Goal: Task Accomplishment & Management: Use online tool/utility

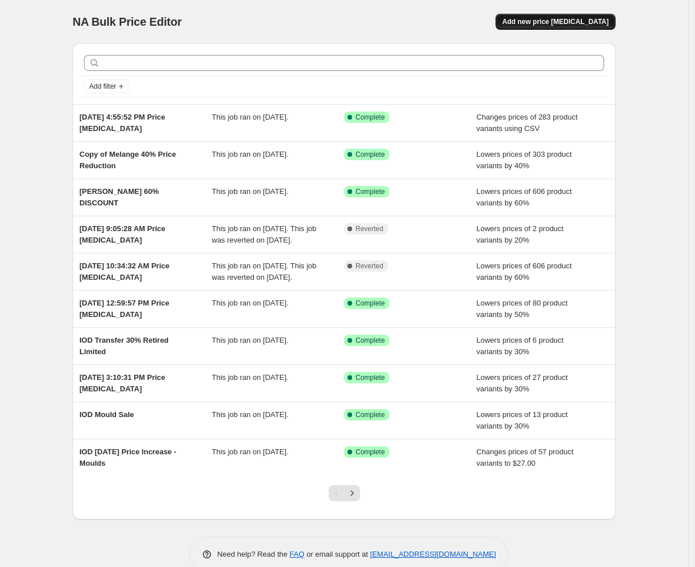
click at [563, 19] on span "Add new price [MEDICAL_DATA]" at bounding box center [556, 21] width 106 height 9
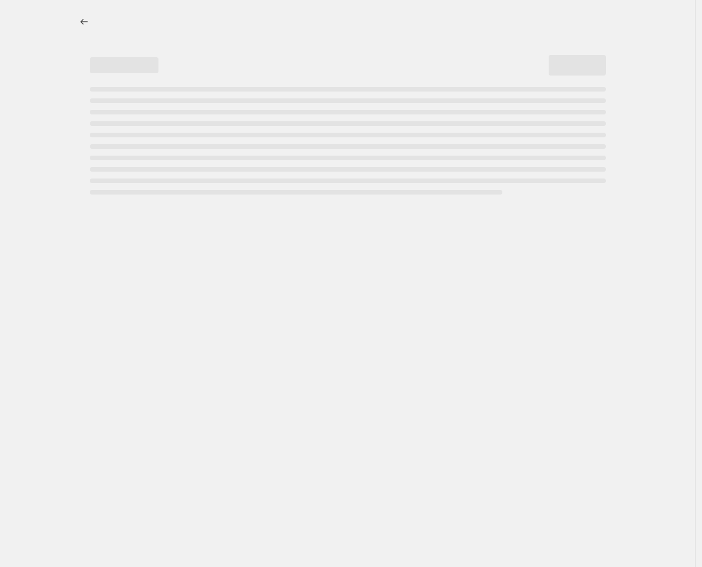
select select "percentage"
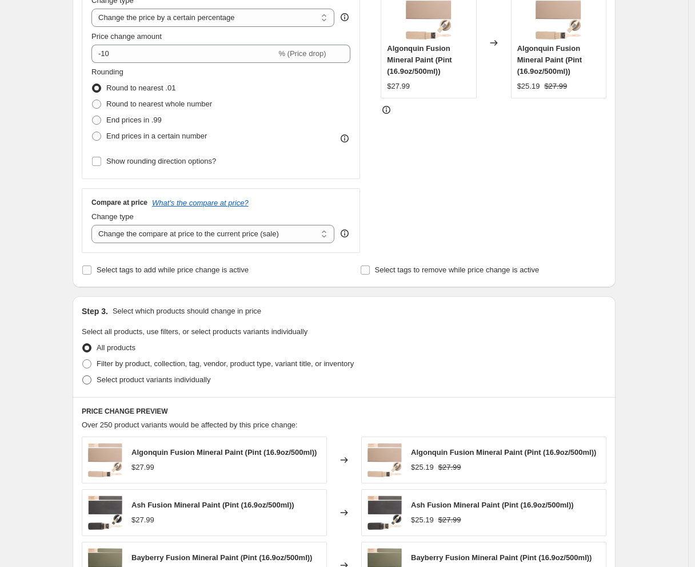
scroll to position [317, 0]
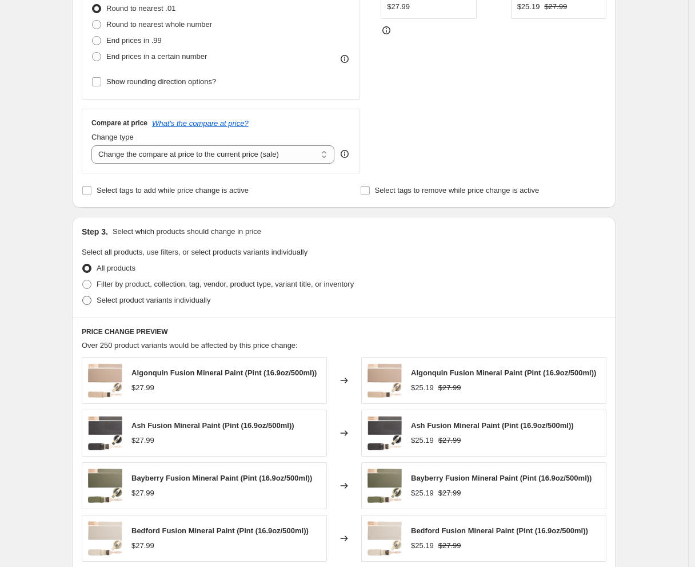
click at [145, 300] on span "Select product variants individually" at bounding box center [154, 300] width 114 height 9
click at [83, 296] on input "Select product variants individually" at bounding box center [82, 296] width 1 height 1
radio input "true"
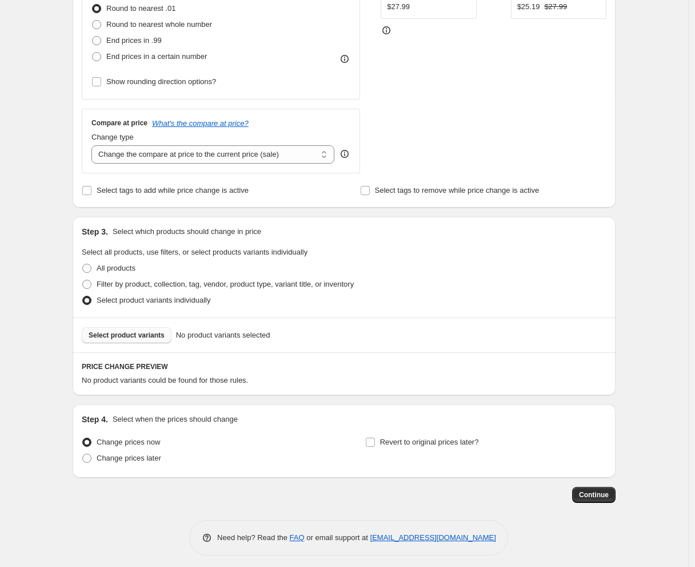
click at [152, 333] on span "Select product variants" at bounding box center [127, 335] width 76 height 9
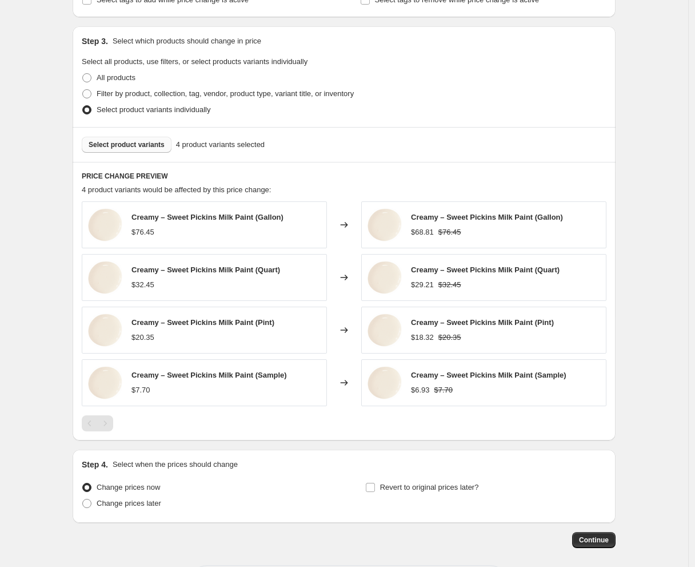
scroll to position [555, 0]
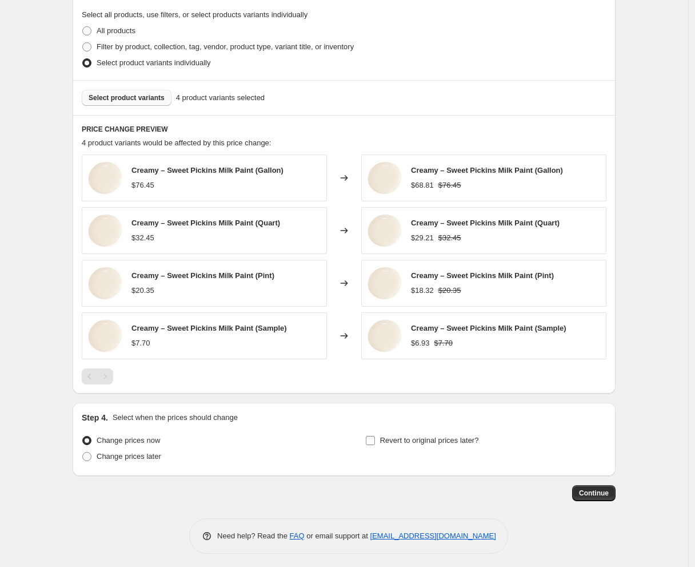
click at [442, 437] on span "Revert to original prices later?" at bounding box center [429, 440] width 99 height 9
click at [375, 437] on input "Revert to original prices later?" at bounding box center [370, 440] width 9 height 9
checkbox input "true"
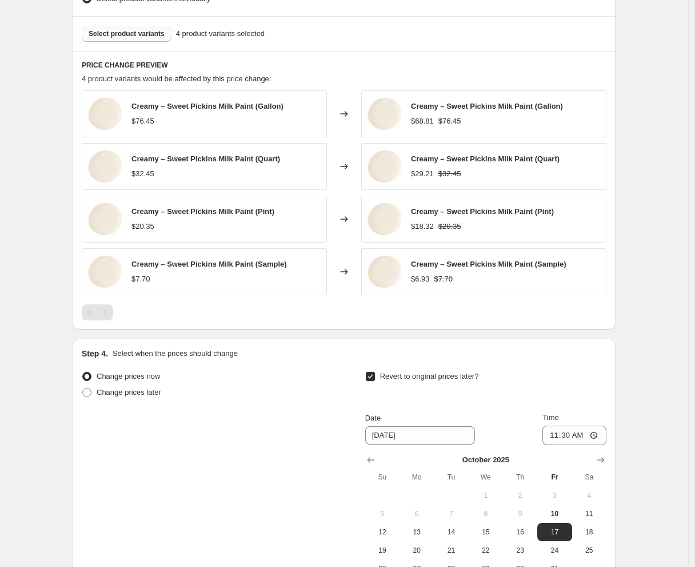
scroll to position [750, 0]
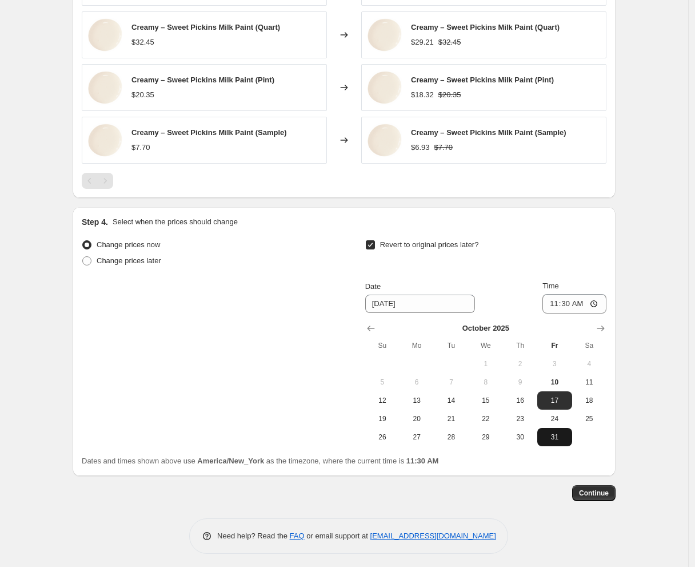
click at [560, 439] on button "31" at bounding box center [554, 437] width 34 height 18
type input "[DATE]"
click at [580, 296] on input "11:30" at bounding box center [575, 303] width 64 height 19
click at [555, 302] on input "11:30" at bounding box center [575, 303] width 64 height 19
type input "11:30"
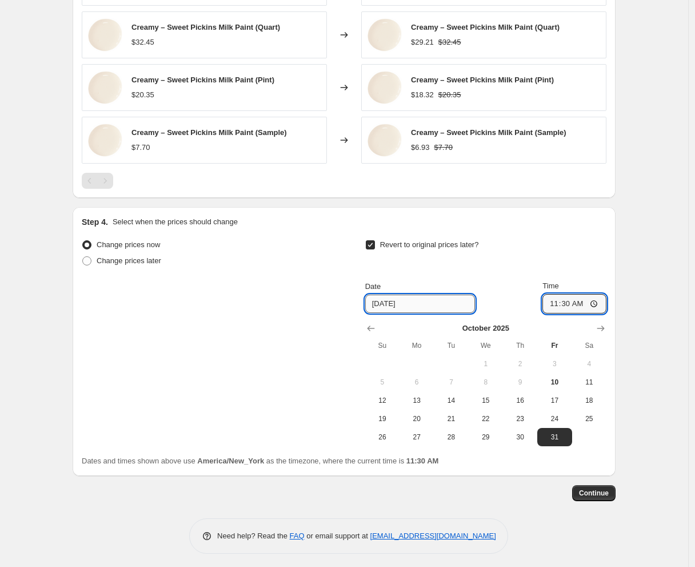
click at [396, 306] on input "[DATE]" at bounding box center [420, 303] width 110 height 18
click at [429, 304] on input "[DATE]" at bounding box center [420, 303] width 110 height 18
drag, startPoint x: 418, startPoint y: 302, endPoint x: 288, endPoint y: 291, distance: 130.9
click at [283, 291] on div "Change prices now Change prices later Revert to original prices later? Date [DA…" at bounding box center [344, 341] width 525 height 209
type input "[DATE]"
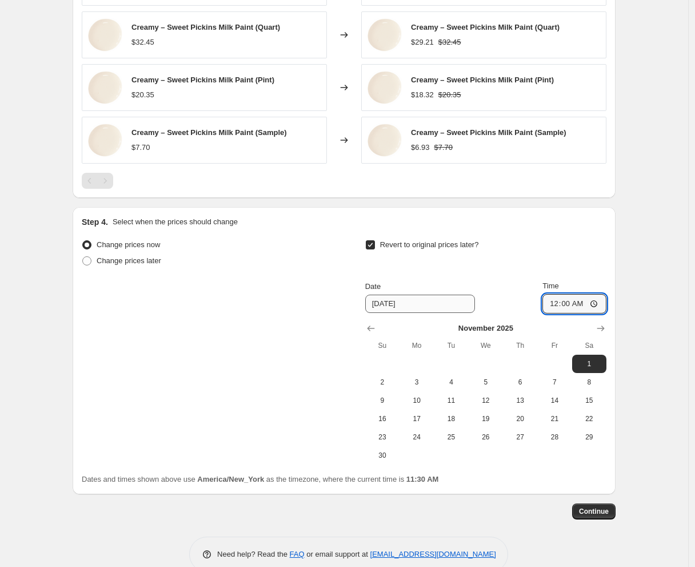
type input "00:01"
click at [606, 360] on button "1" at bounding box center [589, 364] width 34 height 18
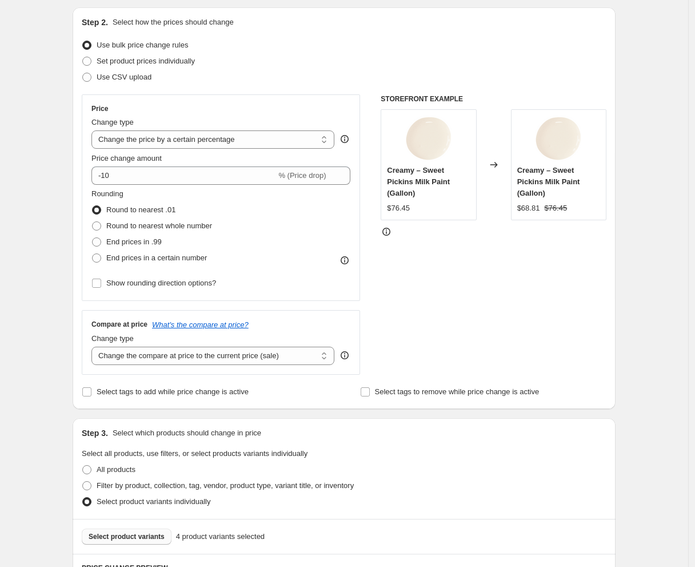
scroll to position [115, 0]
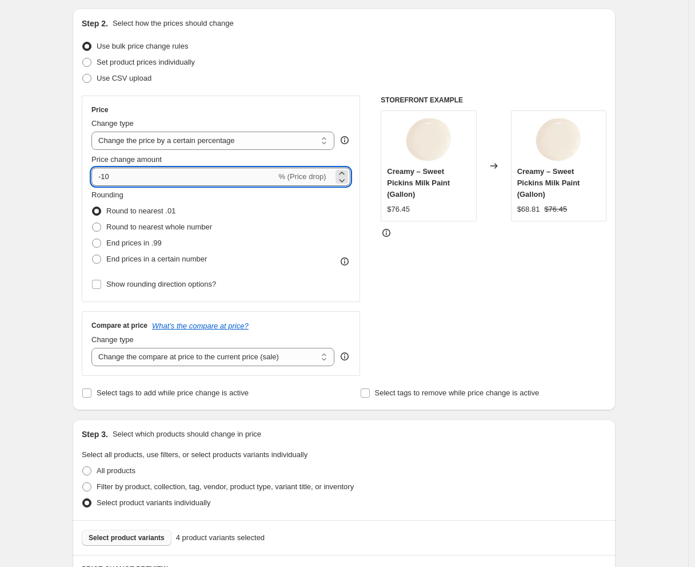
click at [157, 178] on input "-10" at bounding box center [183, 177] width 185 height 18
type input "-1"
type input "-35"
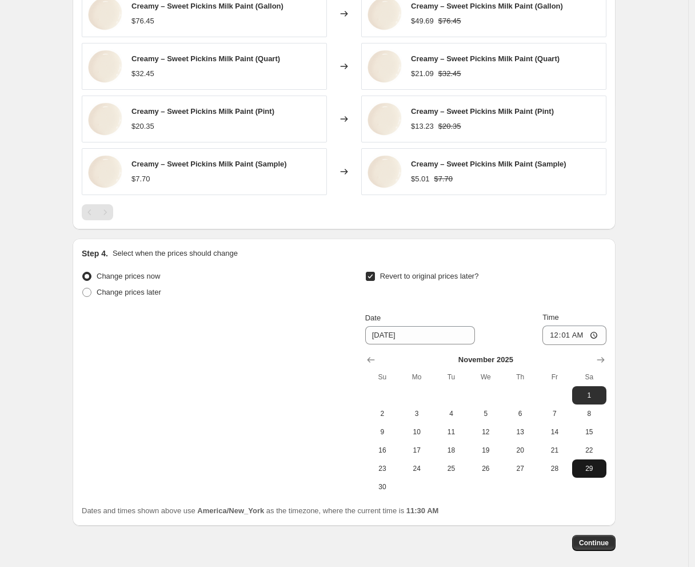
scroll to position [769, 0]
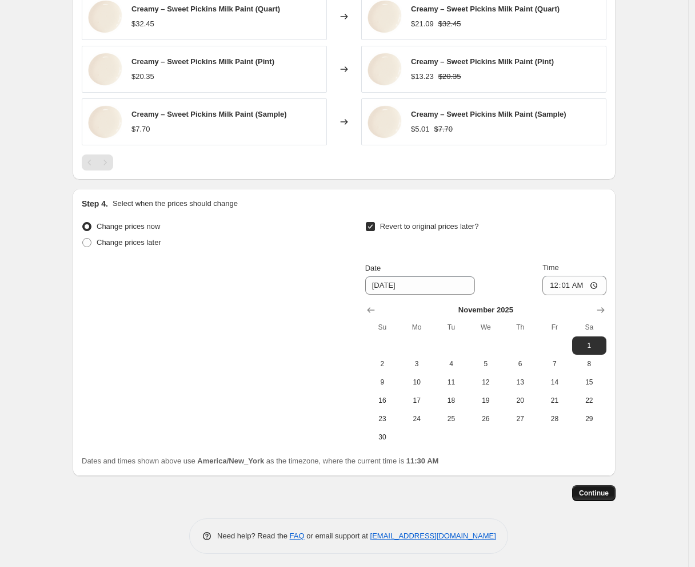
click at [599, 491] on span "Continue" at bounding box center [594, 492] width 30 height 9
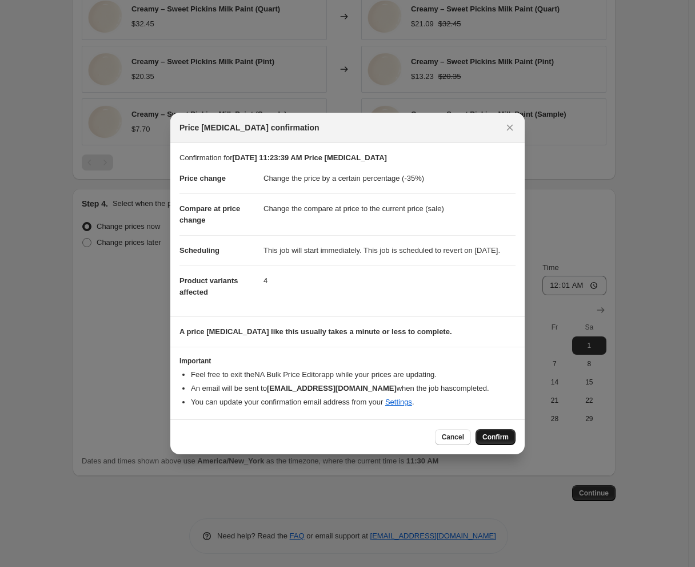
click at [492, 441] on span "Confirm" at bounding box center [496, 436] width 26 height 9
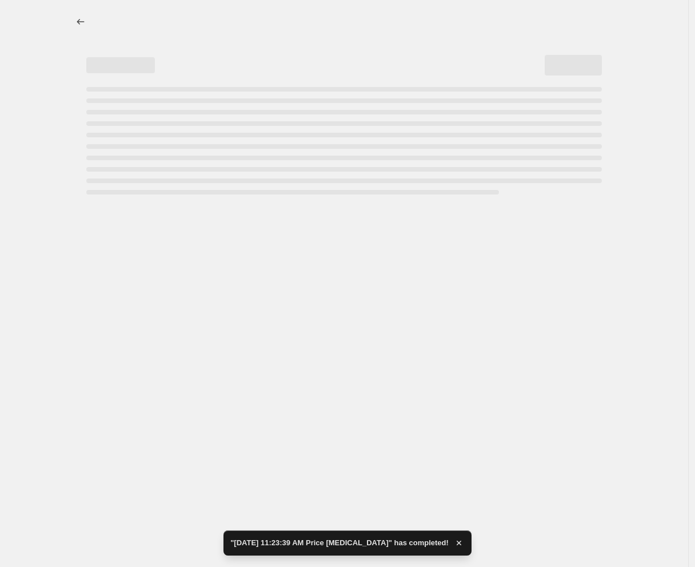
select select "percentage"
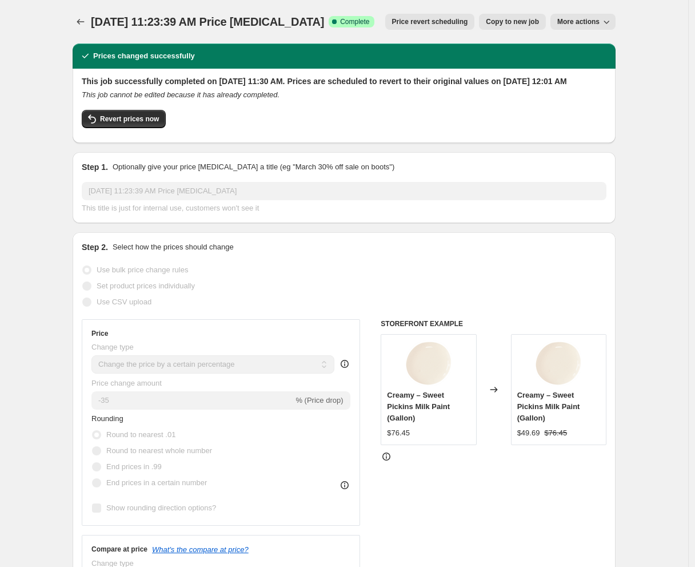
click at [523, 23] on span "Copy to new job" at bounding box center [512, 21] width 53 height 9
select select "percentage"
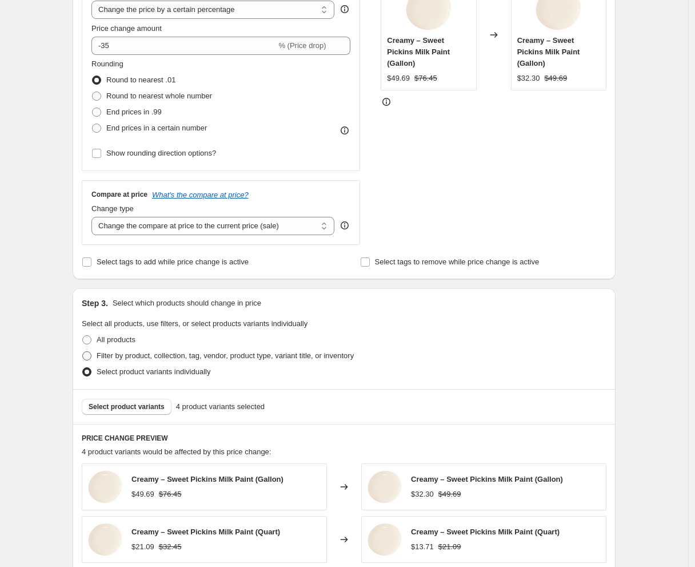
scroll to position [381, 0]
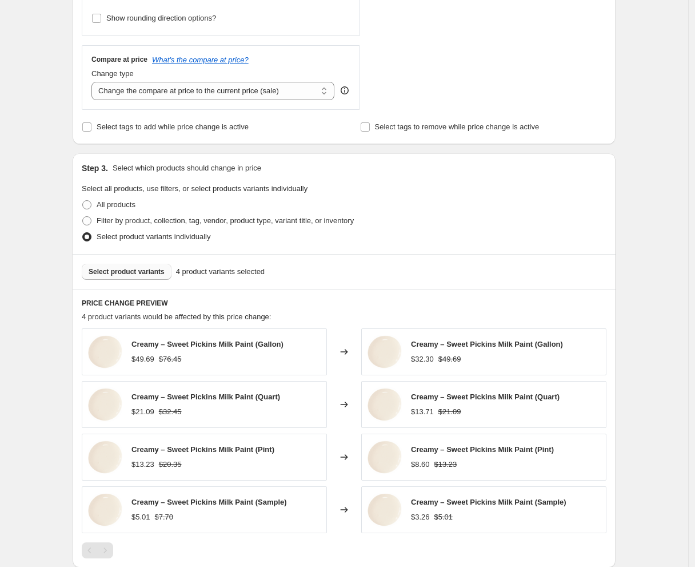
click at [148, 273] on span "Select product variants" at bounding box center [127, 271] width 76 height 9
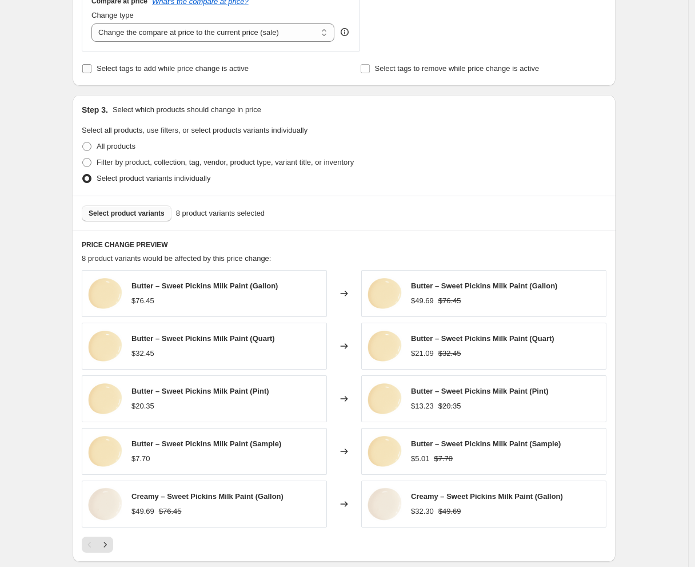
scroll to position [353, 0]
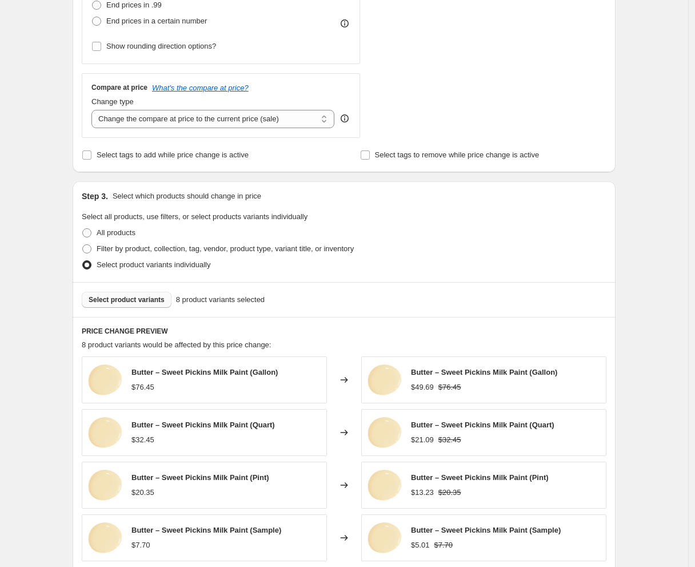
click at [125, 300] on span "Select product variants" at bounding box center [127, 299] width 76 height 9
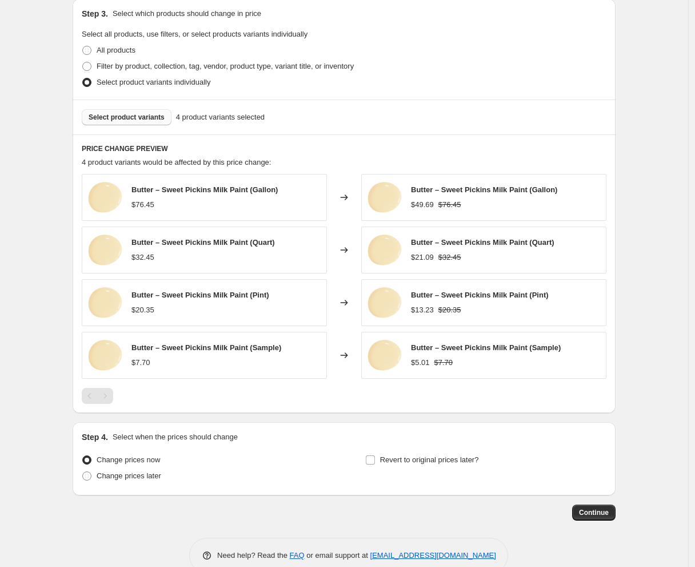
scroll to position [555, 0]
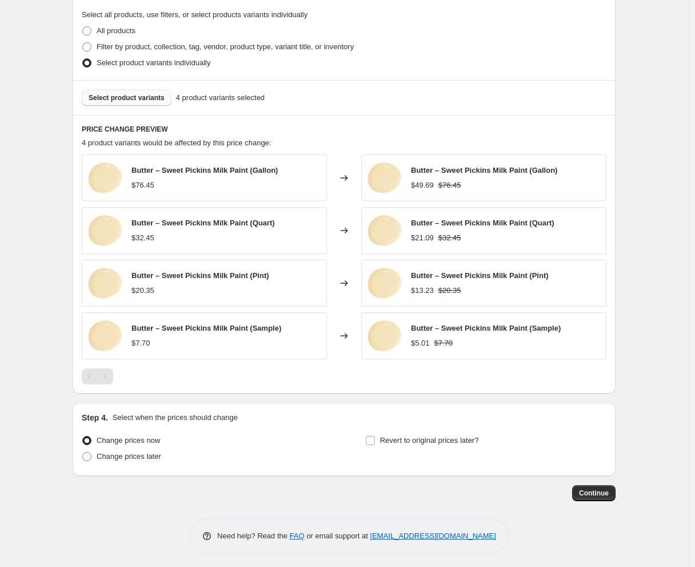
drag, startPoint x: 141, startPoint y: 456, endPoint x: 188, endPoint y: 453, distance: 47.0
click at [141, 456] on span "Change prices later" at bounding box center [129, 456] width 65 height 9
click at [83, 452] on input "Change prices later" at bounding box center [82, 452] width 1 height 1
radio input "true"
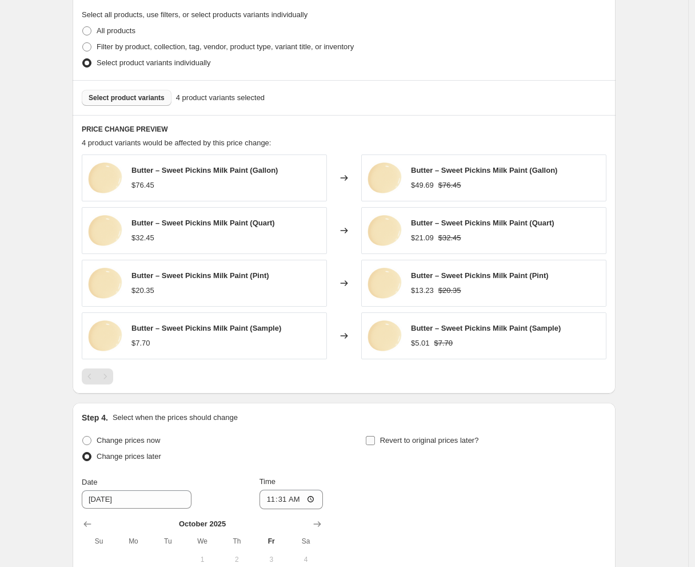
click at [412, 441] on span "Revert to original prices later?" at bounding box center [429, 440] width 99 height 9
click at [375, 441] on input "Revert to original prices later?" at bounding box center [370, 440] width 9 height 9
checkbox input "true"
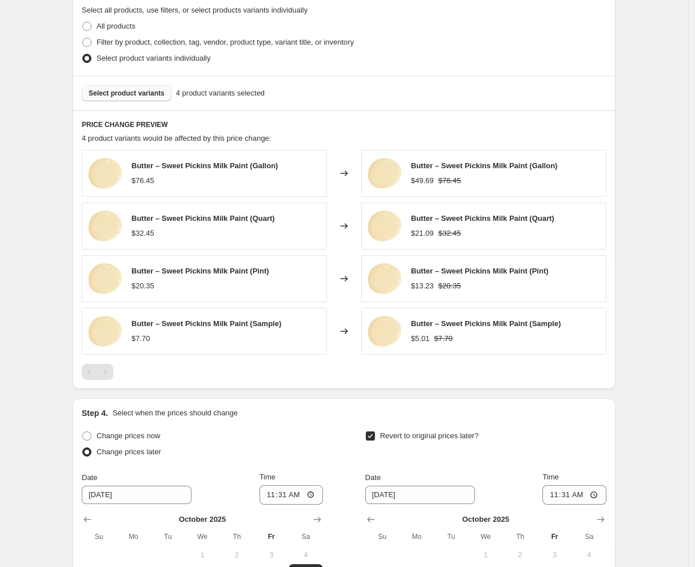
scroll to position [750, 0]
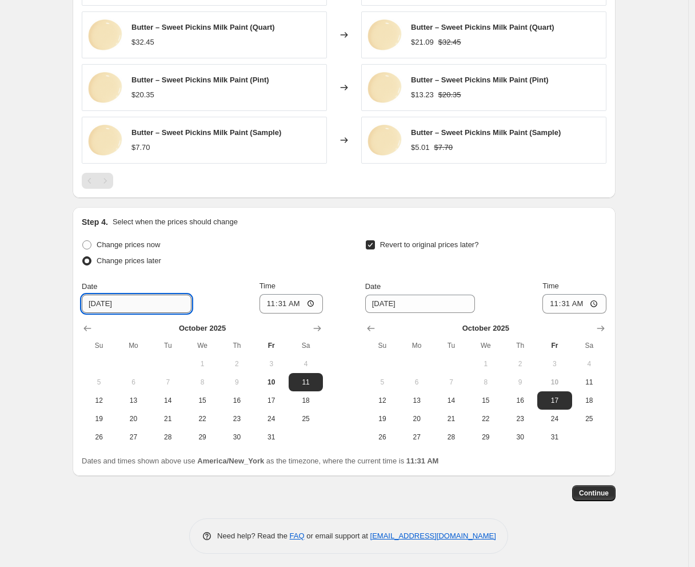
click at [144, 301] on input "[DATE]" at bounding box center [137, 303] width 110 height 18
drag, startPoint x: 151, startPoint y: 302, endPoint x: 19, endPoint y: 292, distance: 132.5
type input "[DATE]"
type input "00:00"
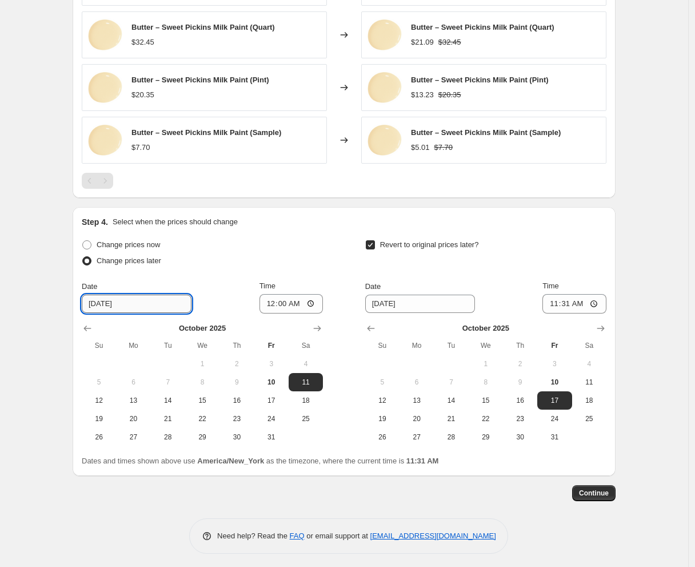
click at [89, 298] on input "[DATE]" at bounding box center [137, 303] width 110 height 18
type input "[DATE]"
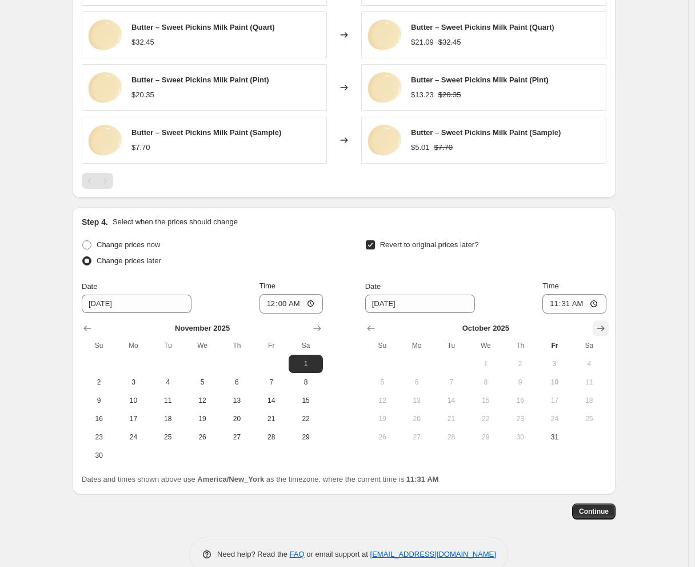
click at [605, 325] on icon "Show next month, November 2025" at bounding box center [601, 328] width 7 height 6
click at [603, 324] on icon "Show next month, December 2025" at bounding box center [600, 327] width 11 height 11
click at [429, 362] on span "1" at bounding box center [416, 363] width 25 height 9
type input "[DATE]"
click at [555, 297] on input "11:31" at bounding box center [575, 303] width 64 height 19
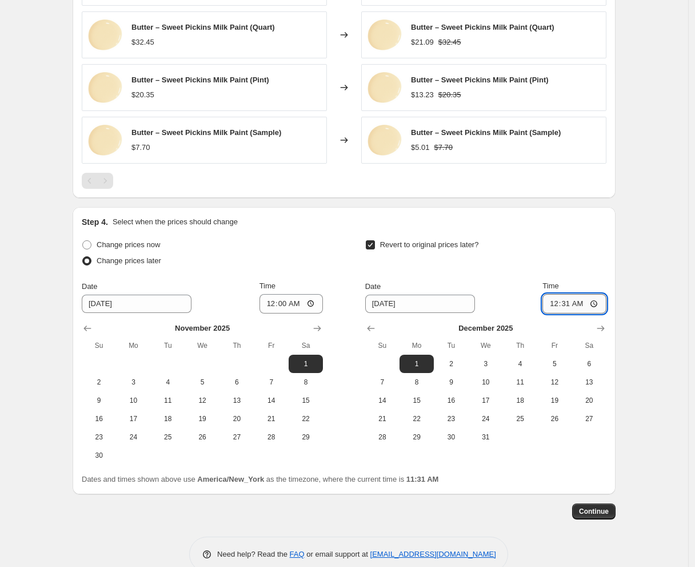
type input "00:00"
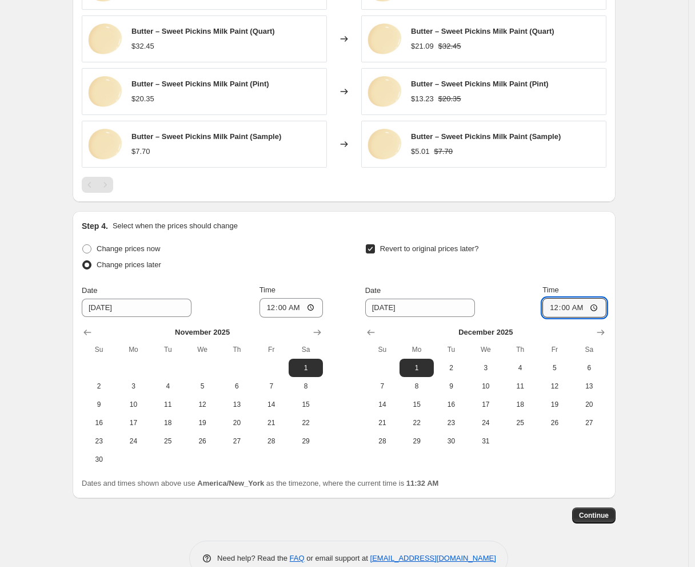
scroll to position [769, 0]
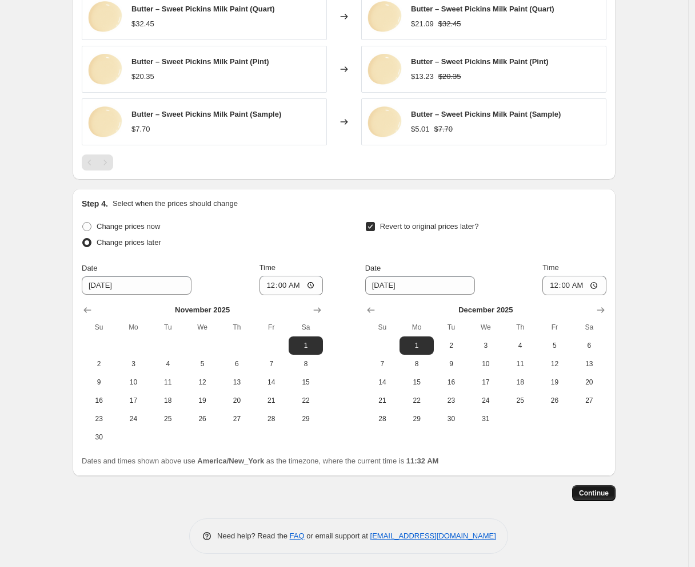
click at [598, 485] on button "Continue" at bounding box center [593, 493] width 43 height 16
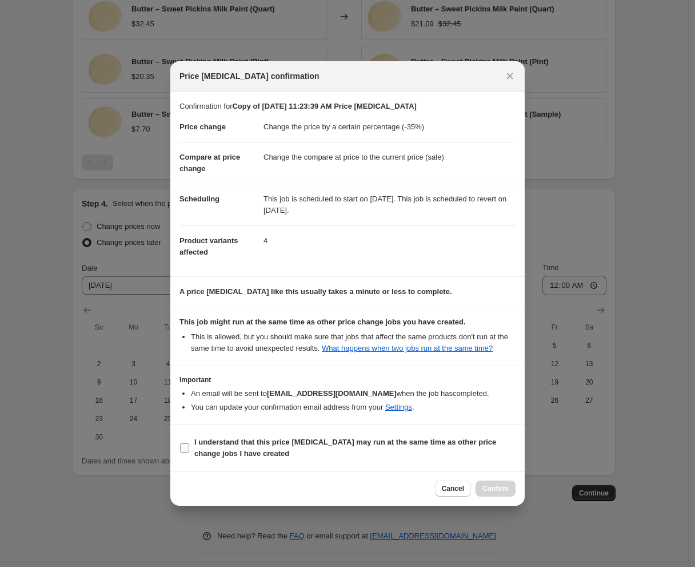
click at [355, 443] on b "I understand that this price [MEDICAL_DATA] may run at the same time as other p…" at bounding box center [345, 447] width 302 height 20
click at [189, 443] on input "I understand that this price [MEDICAL_DATA] may run at the same time as other p…" at bounding box center [184, 447] width 9 height 9
checkbox input "true"
click at [493, 486] on span "Confirm" at bounding box center [496, 488] width 26 height 9
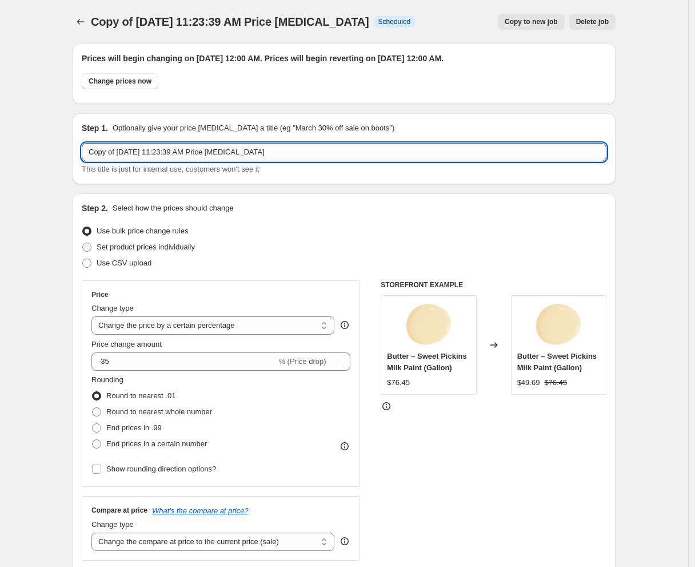
click at [326, 144] on input "Copy of [DATE] 11:23:39 AM Price [MEDICAL_DATA]" at bounding box center [344, 152] width 525 height 18
drag, startPoint x: 335, startPoint y: 152, endPoint x: -141, endPoint y: 131, distance: 475.6
click at [0, 131] on html "Home Settings Plans Skip to content Copy of [DATE] 11:23:39 AM Price [MEDICAL_D…" at bounding box center [347, 283] width 695 height 567
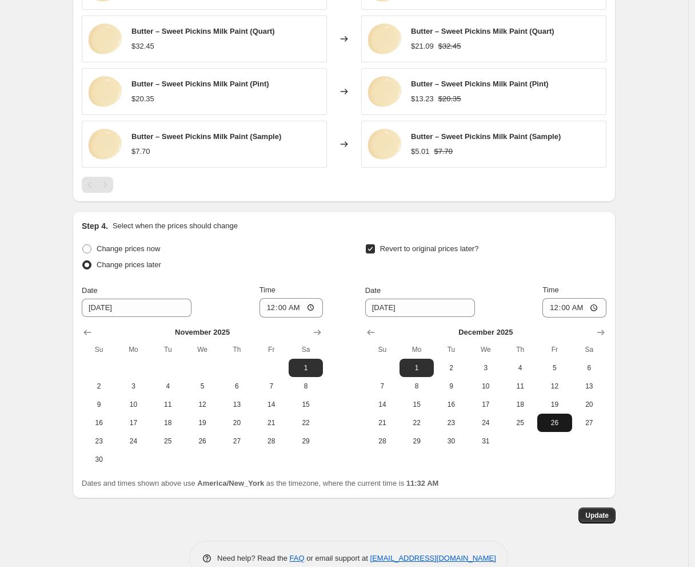
scroll to position [838, 0]
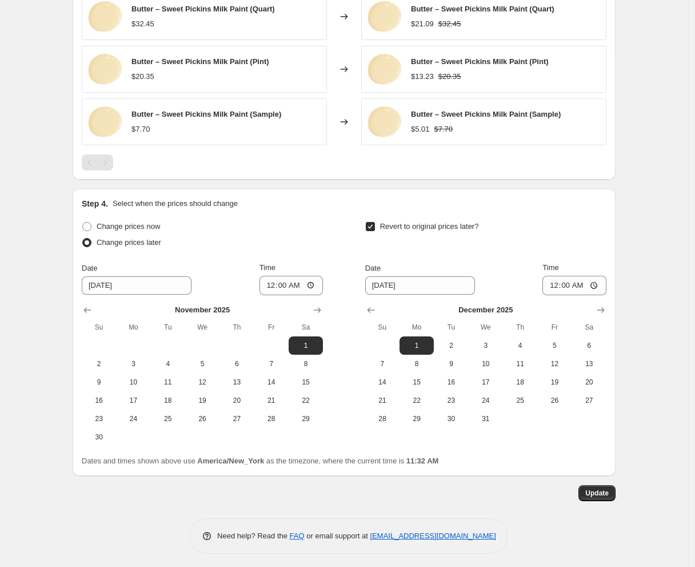
type input "Butter Sweet Pickins 35%"
click at [603, 492] on span "Update" at bounding box center [597, 492] width 23 height 9
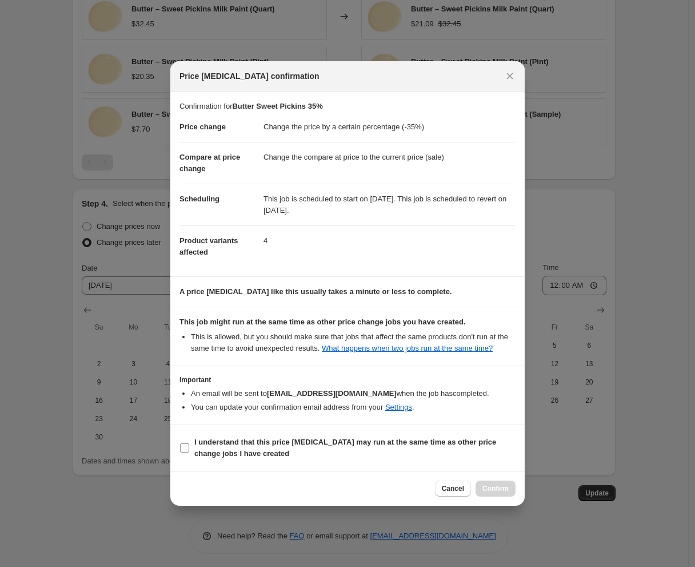
click at [277, 437] on b "I understand that this price [MEDICAL_DATA] may run at the same time as other p…" at bounding box center [345, 447] width 302 height 20
click at [189, 443] on input "I understand that this price [MEDICAL_DATA] may run at the same time as other p…" at bounding box center [184, 447] width 9 height 9
checkbox input "true"
click at [489, 486] on span "Confirm" at bounding box center [496, 488] width 26 height 9
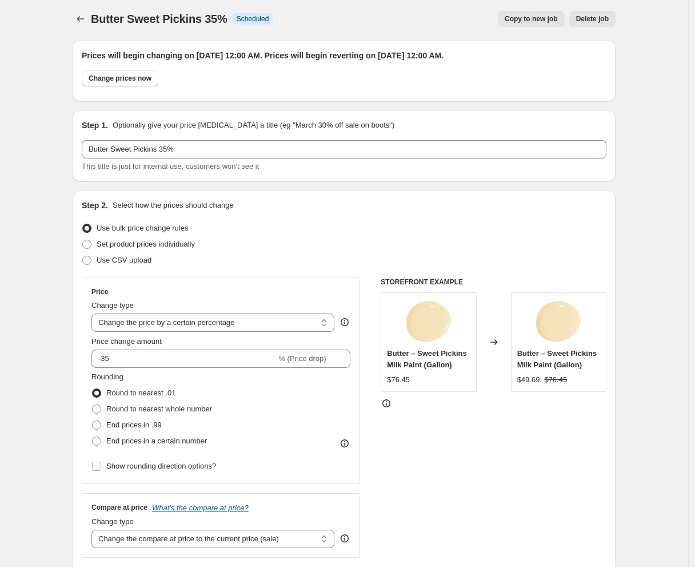
scroll to position [0, 0]
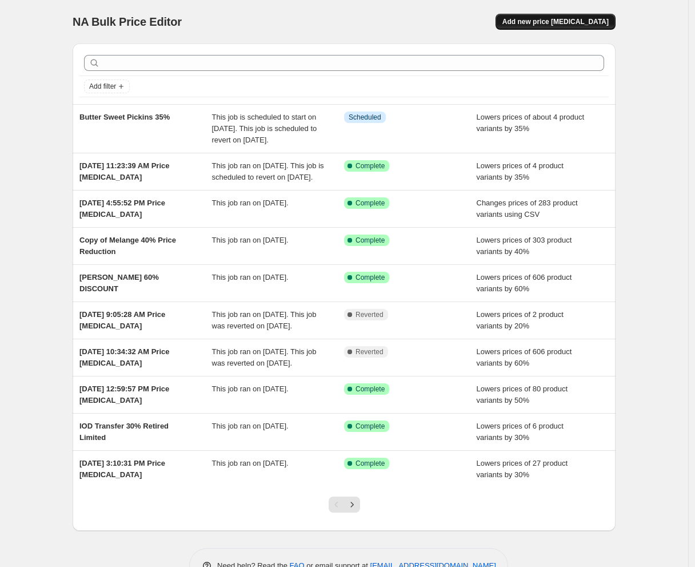
click at [563, 21] on span "Add new price [MEDICAL_DATA]" at bounding box center [556, 21] width 106 height 9
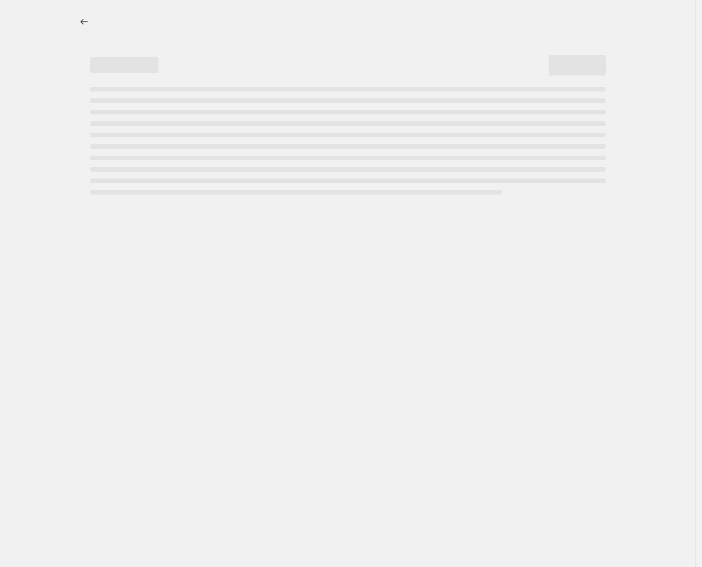
select select "percentage"
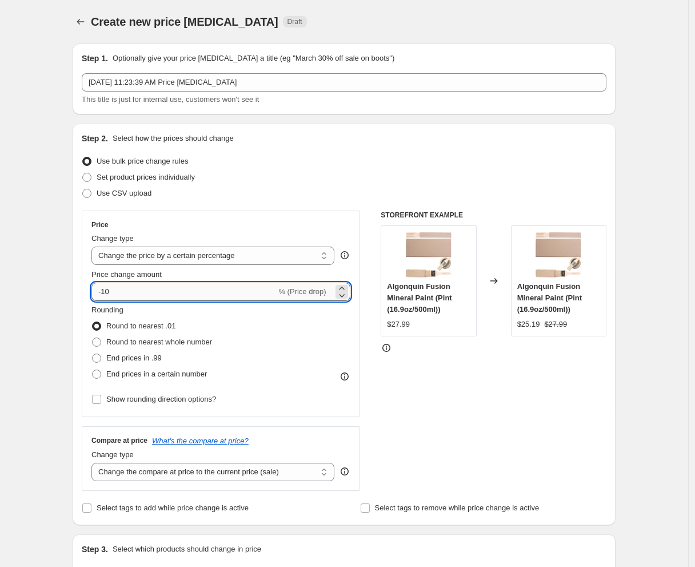
click at [145, 287] on input "-10" at bounding box center [183, 291] width 185 height 18
type input "-1"
type input "-35"
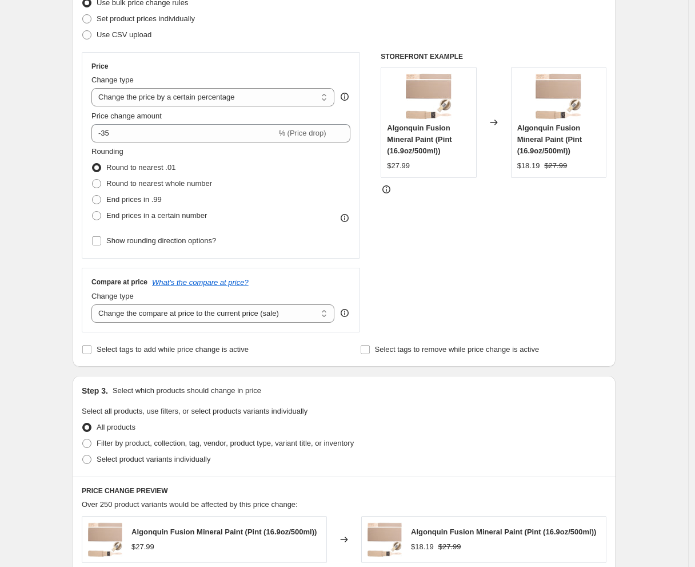
scroll to position [317, 0]
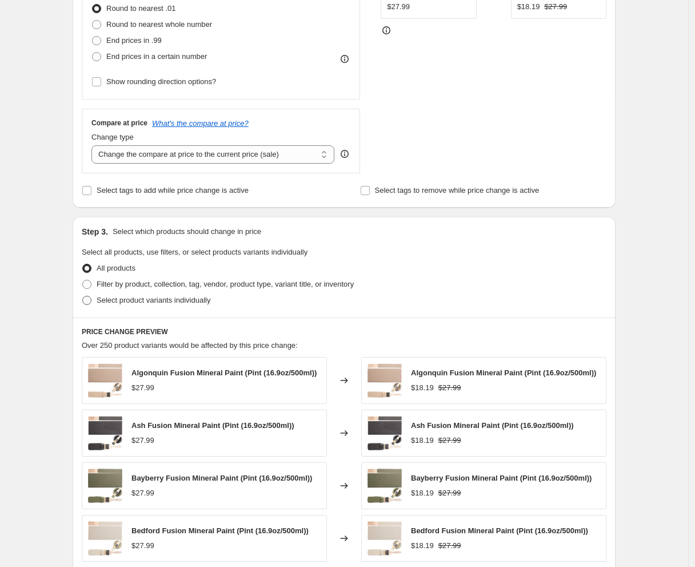
click at [125, 301] on span "Select product variants individually" at bounding box center [154, 300] width 114 height 9
click at [83, 296] on input "Select product variants individually" at bounding box center [82, 296] width 1 height 1
radio input "true"
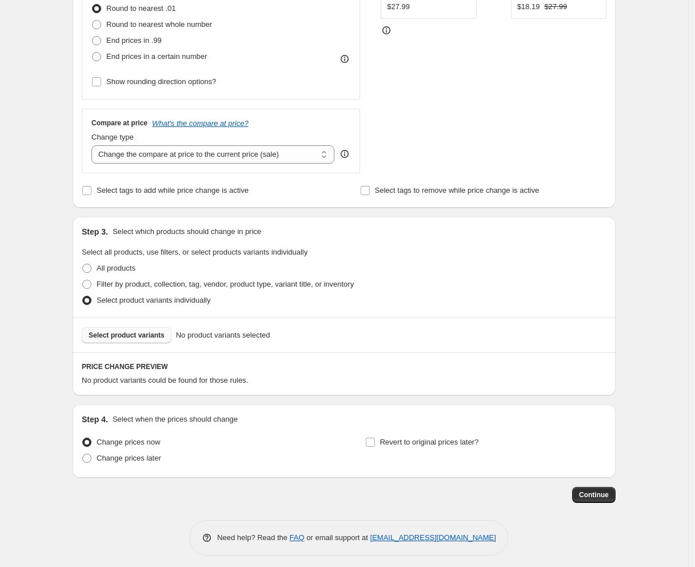
click at [122, 339] on button "Select product variants" at bounding box center [127, 335] width 90 height 16
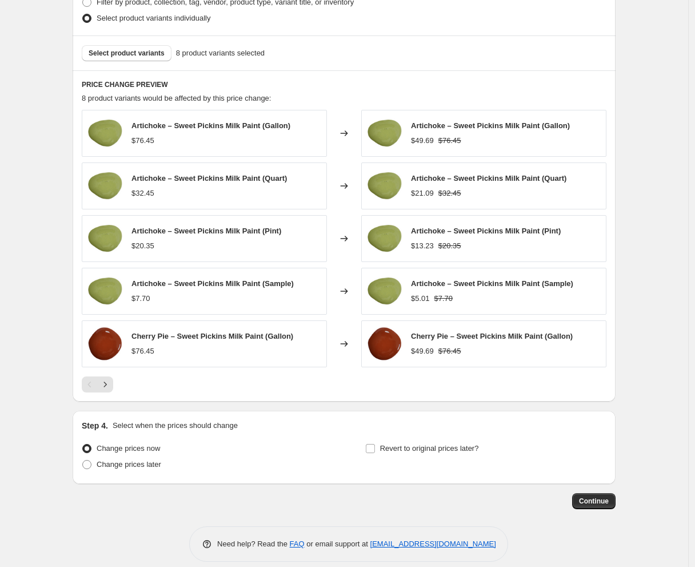
scroll to position [607, 0]
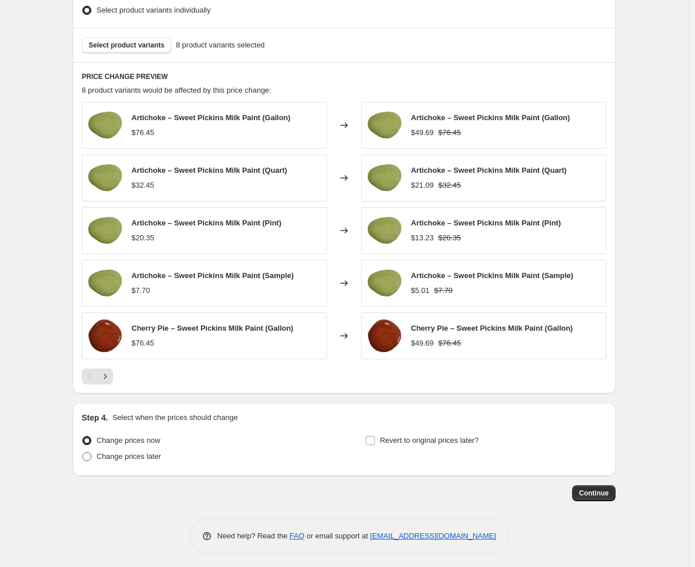
click at [144, 453] on span "Change prices later" at bounding box center [129, 456] width 65 height 9
click at [83, 452] on input "Change prices later" at bounding box center [82, 452] width 1 height 1
radio input "true"
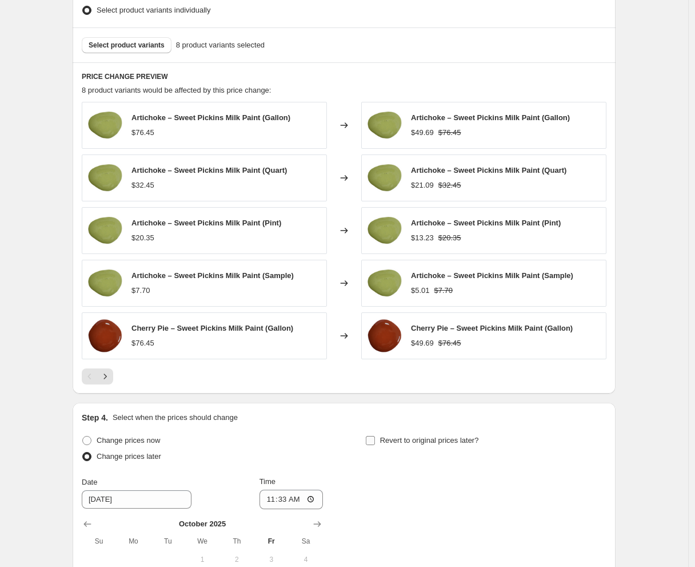
click at [423, 436] on span "Revert to original prices later?" at bounding box center [429, 440] width 99 height 9
click at [375, 436] on input "Revert to original prices later?" at bounding box center [370, 440] width 9 height 9
checkbox input "true"
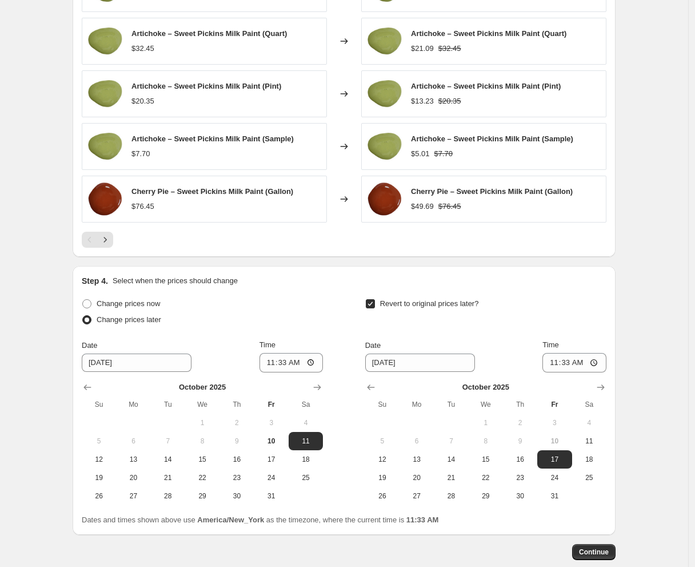
scroll to position [802, 0]
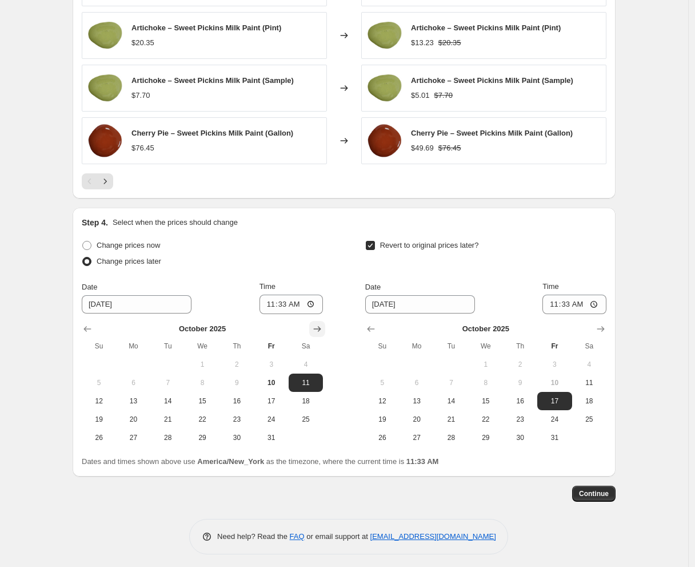
click at [320, 326] on icon "Show next month, November 2025" at bounding box center [317, 329] width 7 height 6
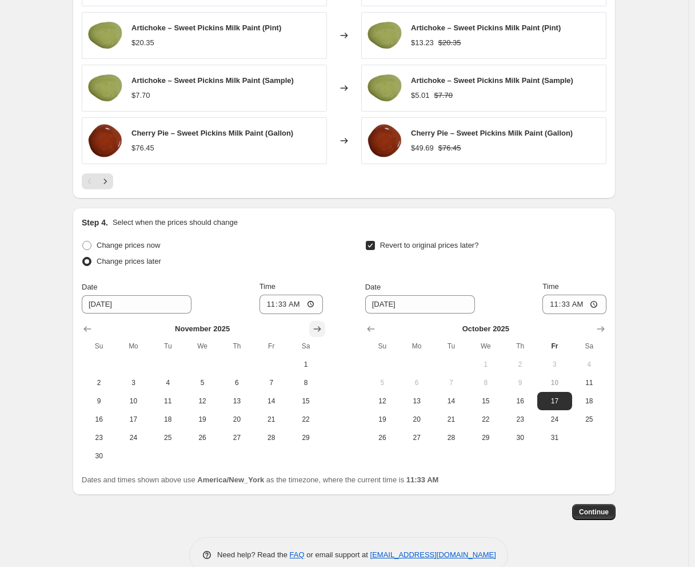
click at [320, 326] on icon "Show next month, December 2025" at bounding box center [317, 329] width 7 height 6
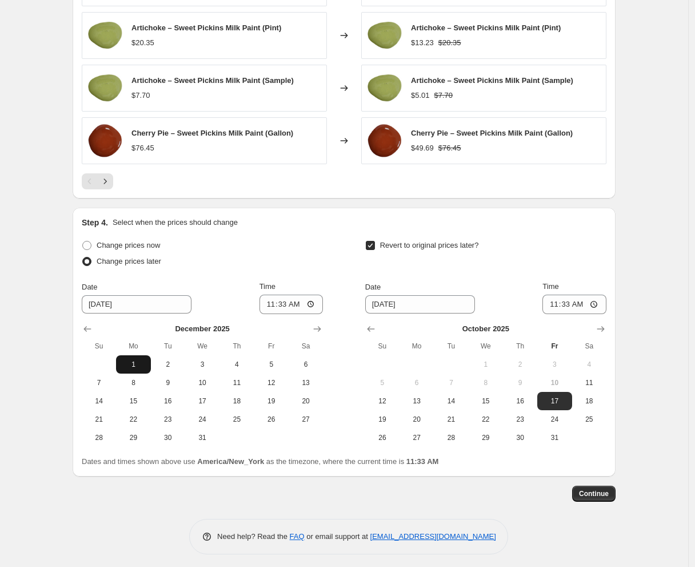
click at [134, 360] on span "1" at bounding box center [133, 364] width 25 height 9
type input "[DATE]"
click at [275, 300] on input "11:33" at bounding box center [292, 303] width 64 height 19
type input "00:00"
click at [605, 326] on icon "Show next month, November 2025" at bounding box center [601, 329] width 7 height 6
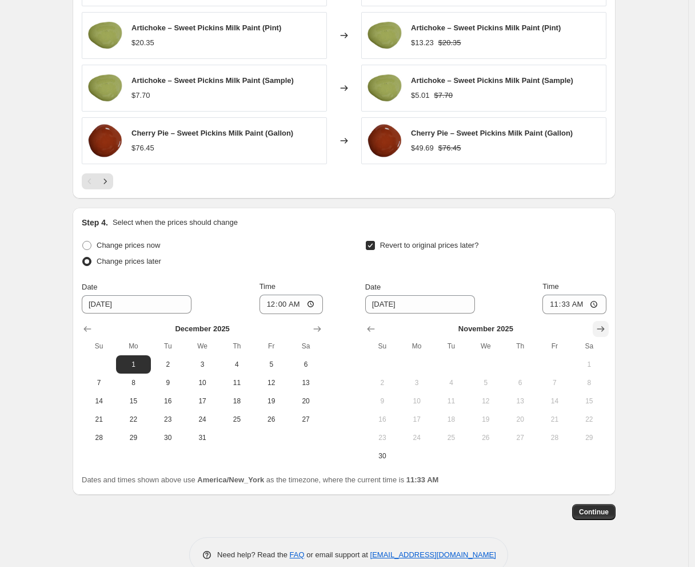
click at [605, 326] on icon "Show next month, December 2025" at bounding box center [601, 329] width 7 height 6
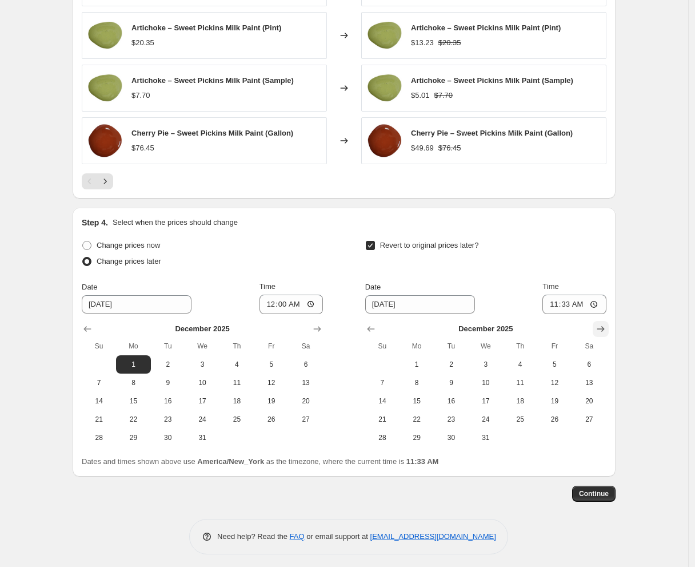
click at [605, 326] on icon "Show next month, January 2026" at bounding box center [601, 329] width 7 height 6
click at [520, 363] on span "1" at bounding box center [520, 364] width 25 height 9
type input "[DATE]"
click at [552, 300] on input "11:33" at bounding box center [575, 303] width 64 height 19
type input "00:00"
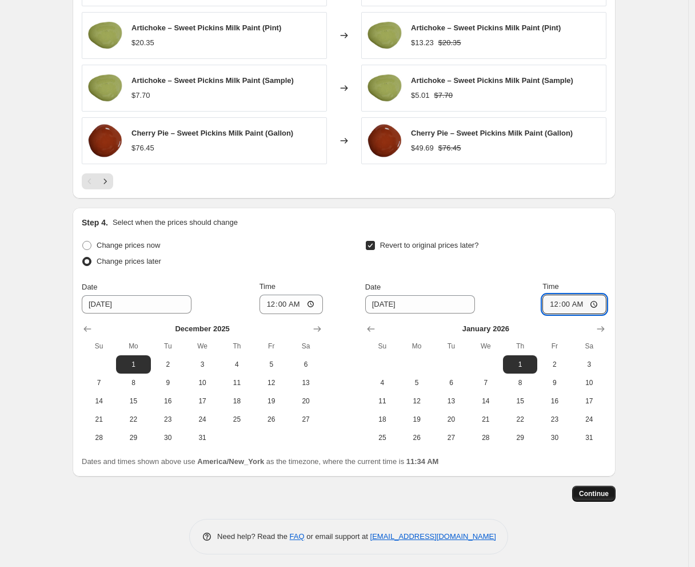
click at [594, 489] on span "Continue" at bounding box center [594, 493] width 30 height 9
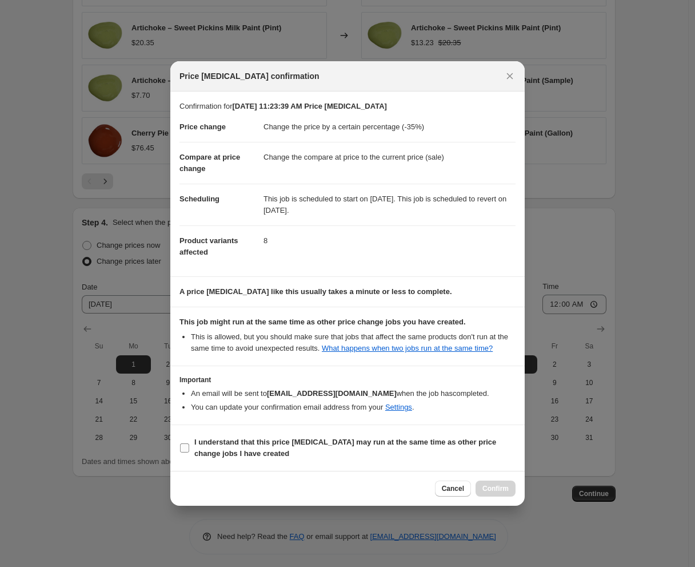
click at [349, 437] on b "I understand that this price [MEDICAL_DATA] may run at the same time as other p…" at bounding box center [345, 447] width 302 height 20
click at [189, 443] on input "I understand that this price [MEDICAL_DATA] may run at the same time as other p…" at bounding box center [184, 447] width 9 height 9
checkbox input "true"
click at [497, 487] on span "Confirm" at bounding box center [496, 488] width 26 height 9
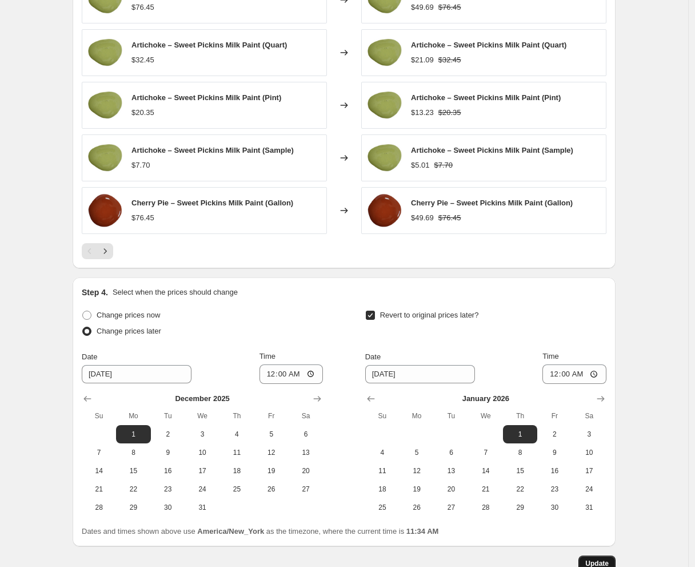
click at [603, 559] on span "Update" at bounding box center [597, 563] width 23 height 9
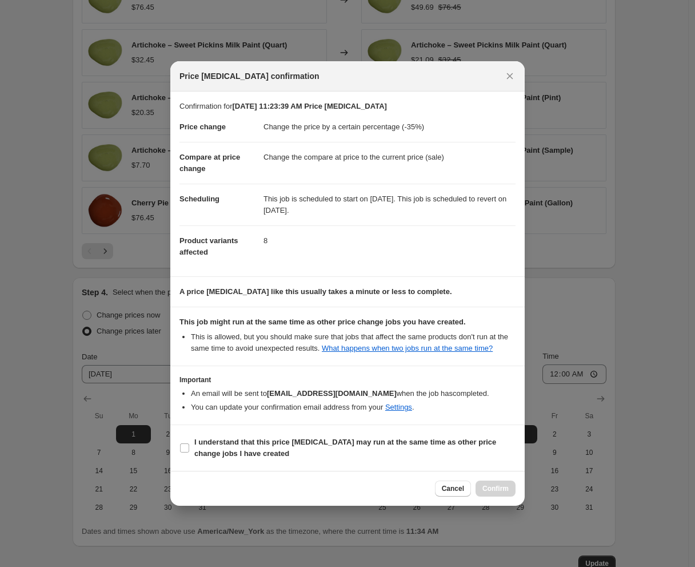
drag, startPoint x: 509, startPoint y: 78, endPoint x: 474, endPoint y: 414, distance: 338.1
click at [474, 400] on div "Price [MEDICAL_DATA] confirmation Confirmation for [DATE] 11:23:39 AM Price [ME…" at bounding box center [347, 283] width 355 height 445
click at [450, 481] on button "Cancel" at bounding box center [453, 488] width 36 height 16
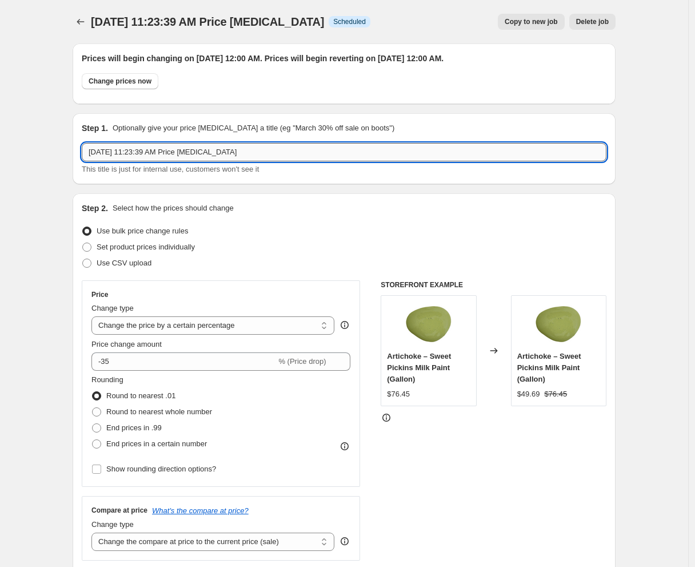
click at [270, 157] on input "[DATE] 11:23:39 AM Price [MEDICAL_DATA]" at bounding box center [344, 152] width 525 height 18
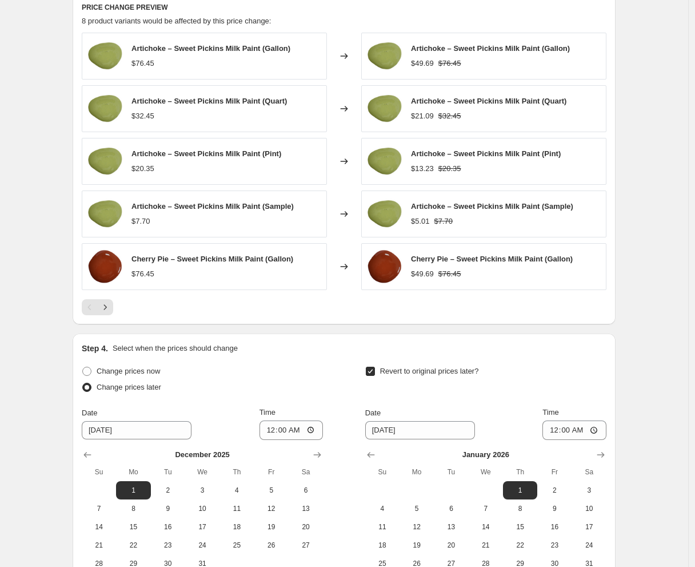
scroll to position [872, 0]
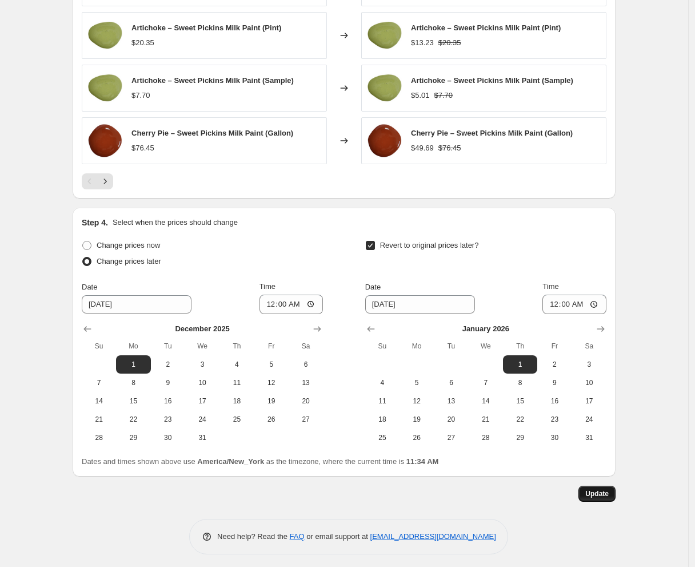
type input "Sweet Pickins Cherry Pie and Artichoke"
click at [597, 491] on span "Update" at bounding box center [597, 493] width 23 height 9
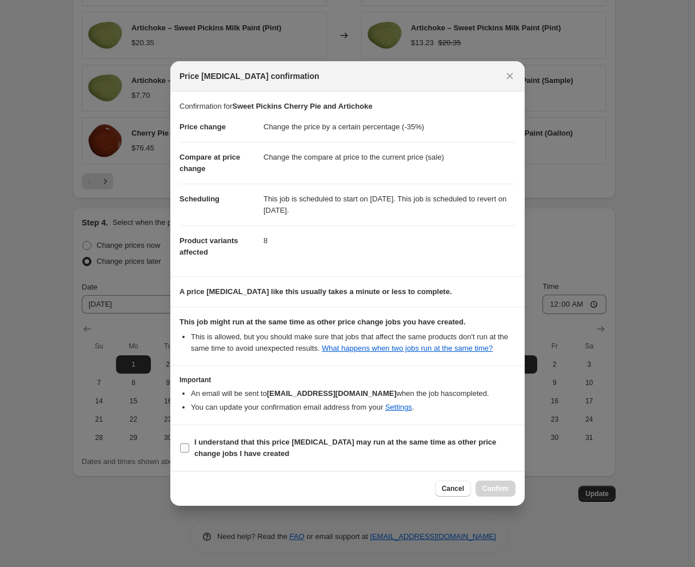
click at [341, 441] on b "I understand that this price [MEDICAL_DATA] may run at the same time as other p…" at bounding box center [345, 447] width 302 height 20
click at [189, 443] on input "I understand that this price [MEDICAL_DATA] may run at the same time as other p…" at bounding box center [184, 447] width 9 height 9
checkbox input "true"
click at [491, 487] on span "Confirm" at bounding box center [496, 488] width 26 height 9
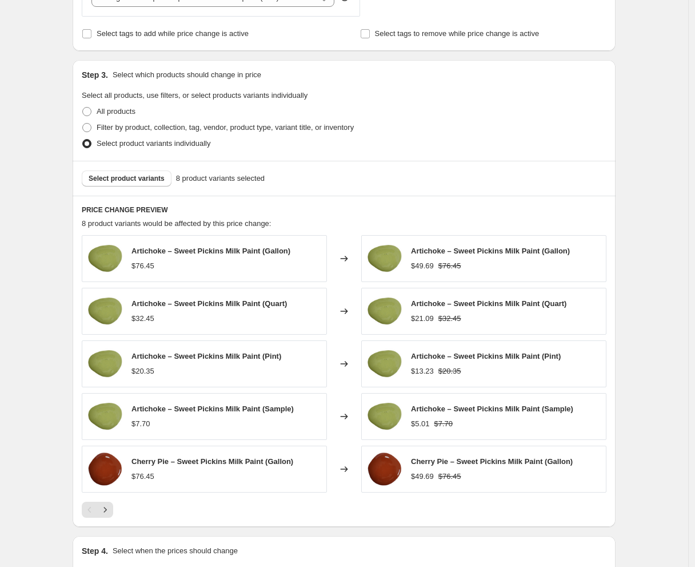
scroll to position [300, 0]
